Goal: Use online tool/utility: Utilize a website feature to perform a specific function

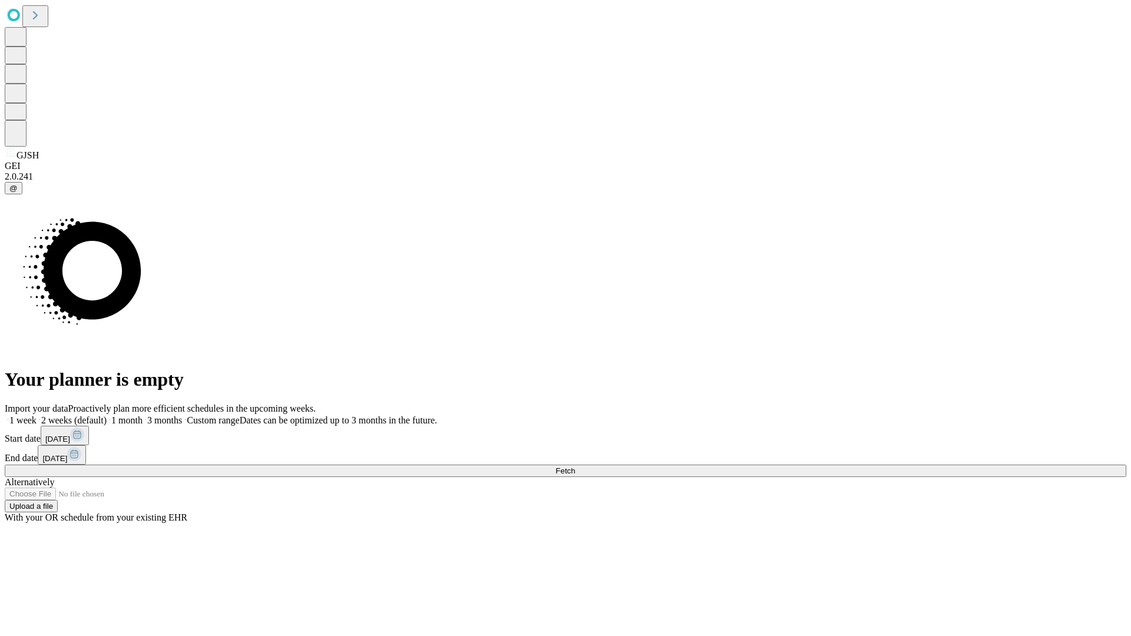
click at [575, 467] on span "Fetch" at bounding box center [565, 471] width 19 height 9
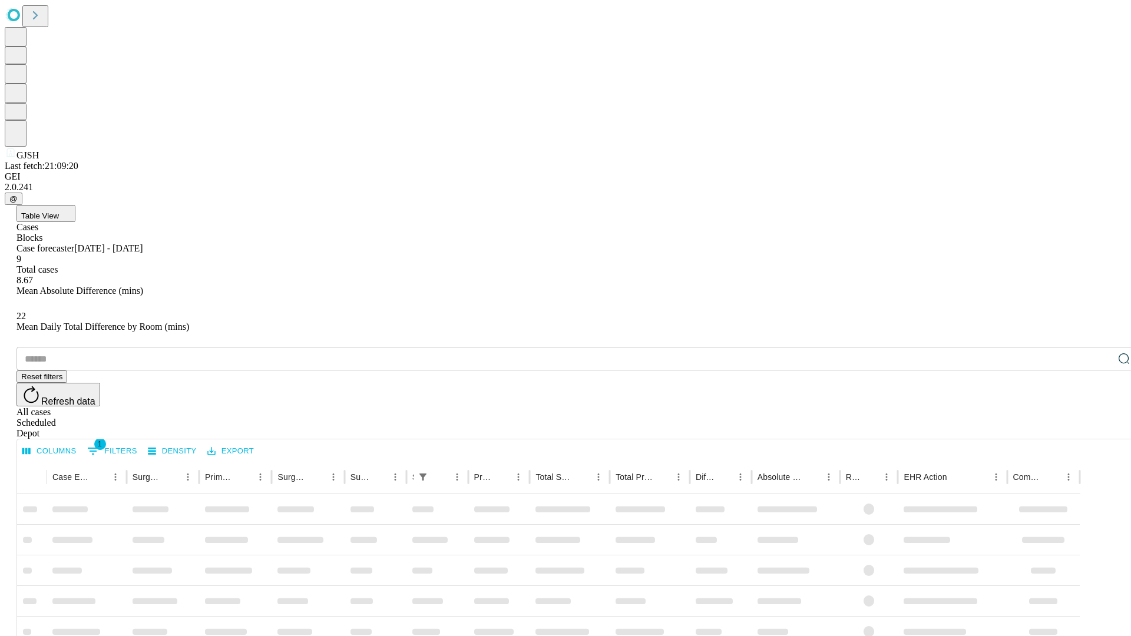
click at [1101, 428] on div "Depot" at bounding box center [578, 433] width 1122 height 11
